Goal: Check status: Check status

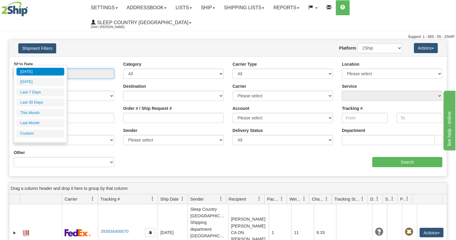
click at [46, 69] on input "From [DATE] To [DATE]" at bounding box center [64, 74] width 100 height 10
click at [41, 105] on li "Last 30 Days" at bounding box center [40, 103] width 48 height 8
type input "From [DATE] To [DATE]"
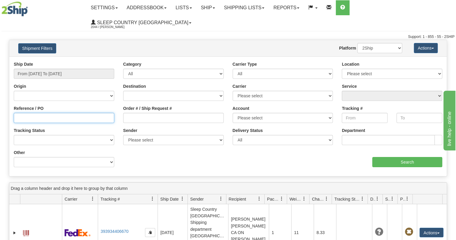
click at [41, 113] on input "Reference / PO" at bounding box center [64, 118] width 100 height 10
paste input "9002I125404"
type input "9002I125404"
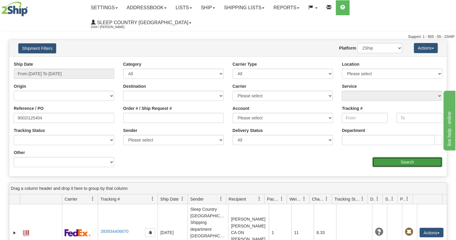
click at [409, 157] on input "Search" at bounding box center [407, 162] width 70 height 10
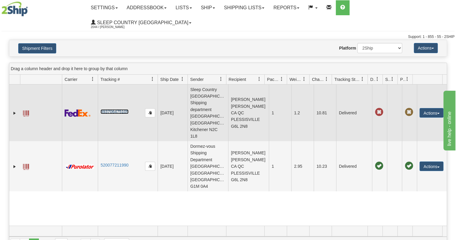
click at [113, 109] on link "393706475105" at bounding box center [114, 111] width 28 height 5
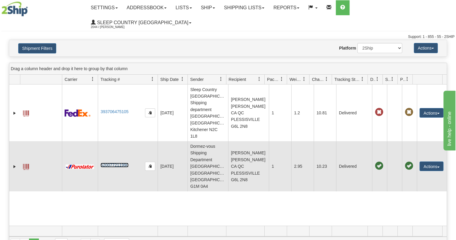
click at [108, 163] on link "520077211990" at bounding box center [114, 165] width 28 height 5
